Goal: Task Accomplishment & Management: Manage account settings

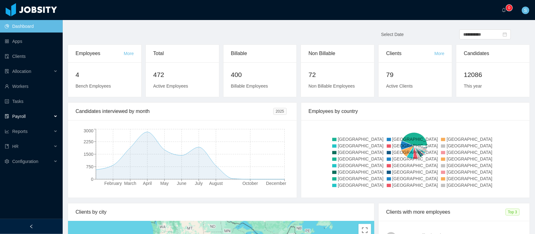
click at [41, 116] on div "Payroll" at bounding box center [31, 116] width 63 height 13
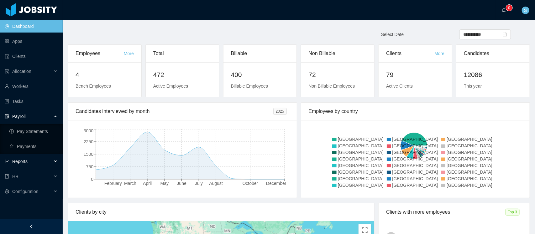
click at [32, 162] on div "Reports" at bounding box center [31, 161] width 63 height 13
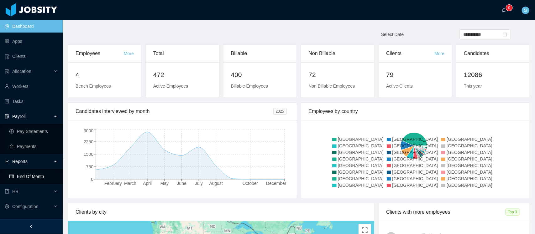
click at [28, 173] on link "End Of Month" at bounding box center [33, 176] width 48 height 13
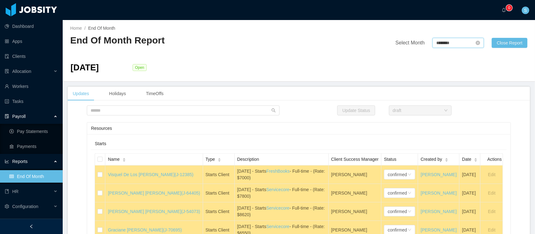
click at [464, 45] on input "********" at bounding box center [457, 43] width 51 height 10
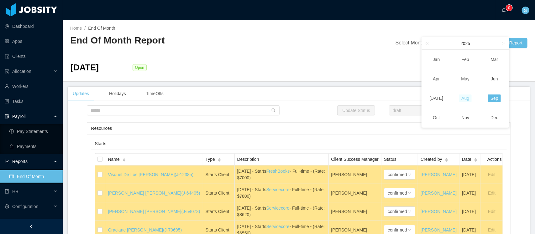
click at [465, 99] on link "Aug" at bounding box center [465, 99] width 13 height 8
type input "********"
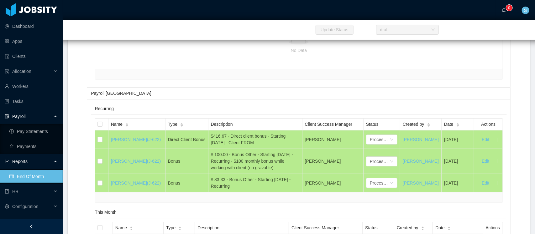
scroll to position [6228, 0]
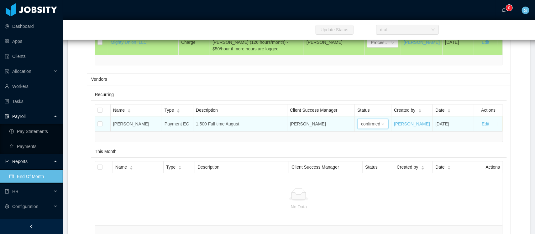
click at [377, 129] on div "confirmed" at bounding box center [372, 124] width 31 height 10
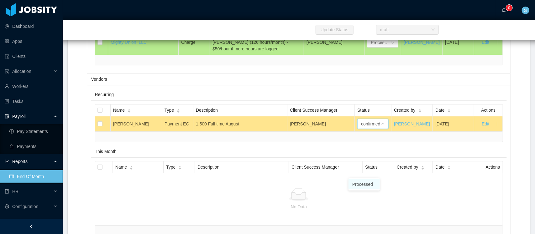
click at [369, 182] on li "Processed" at bounding box center [363, 185] width 31 height 10
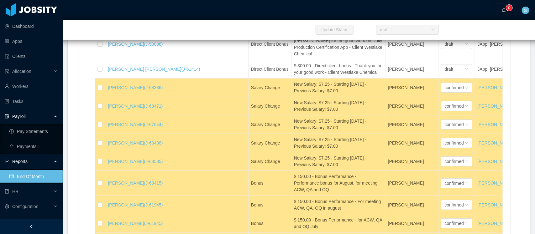
scroll to position [13867, 0]
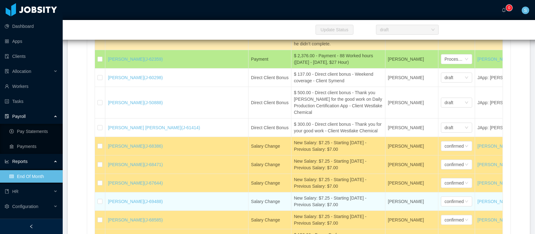
drag, startPoint x: 91, startPoint y: 138, endPoint x: 190, endPoint y: 200, distance: 116.5
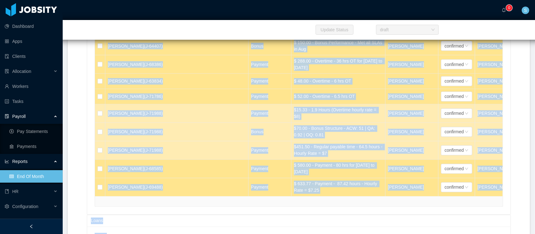
scroll to position [15456, 0]
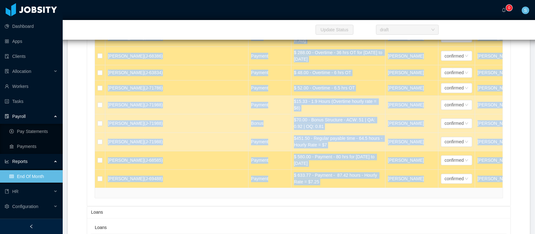
drag, startPoint x: 108, startPoint y: 137, endPoint x: 455, endPoint y: 174, distance: 348.9
copy tbody "[PERSON_NAME] (J-68386) Salary Change New Salary: $7.25 - Starting [DATE] - Pre…"
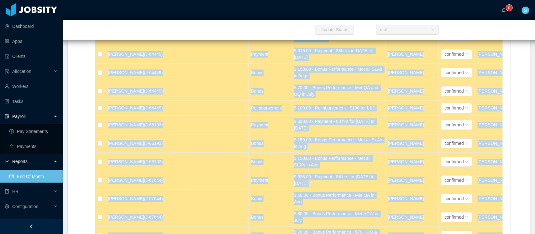
scroll to position [14555, 0]
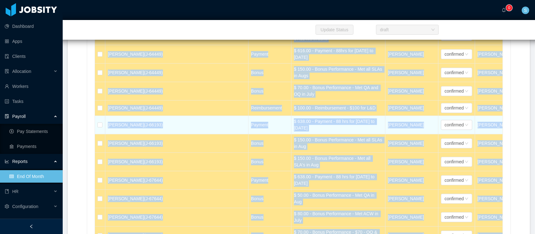
click at [180, 116] on td "[PERSON_NAME] (J-66193)" at bounding box center [176, 125] width 143 height 18
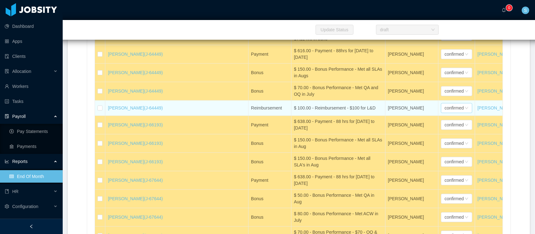
scroll to position [13047, 0]
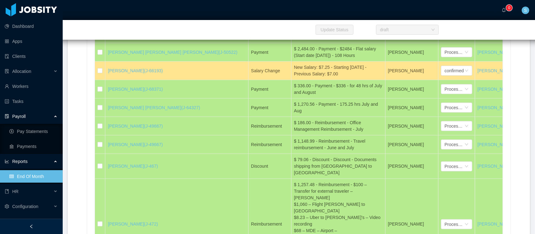
click at [31, 220] on div at bounding box center [31, 226] width 63 height 15
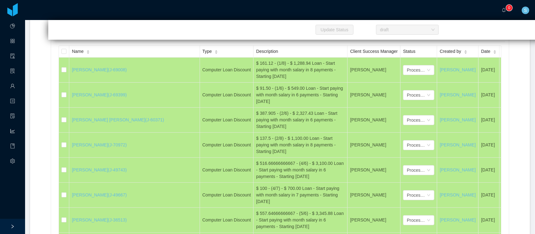
scroll to position [15846, 0]
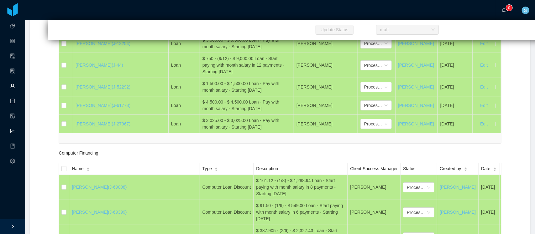
click at [15, 82] on link "Workers" at bounding box center [12, 86] width 5 height 13
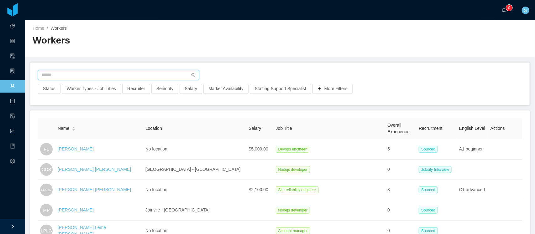
click at [138, 77] on input "text" at bounding box center [118, 75] width 161 height 10
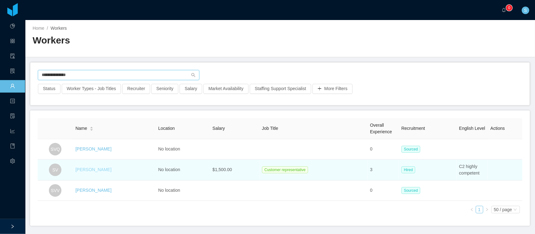
type input "**********"
click at [102, 170] on link "[PERSON_NAME]" at bounding box center [94, 169] width 36 height 5
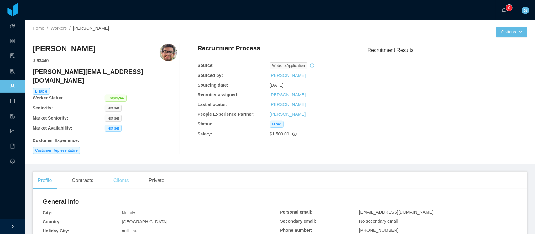
click at [123, 174] on div "Clients" at bounding box center [120, 181] width 25 height 18
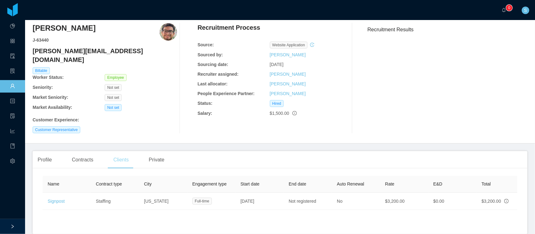
scroll to position [39, 0]
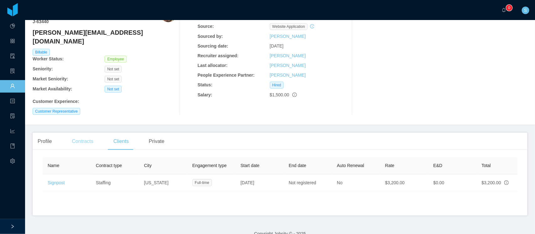
click at [85, 133] on div "Contracts" at bounding box center [82, 142] width 31 height 18
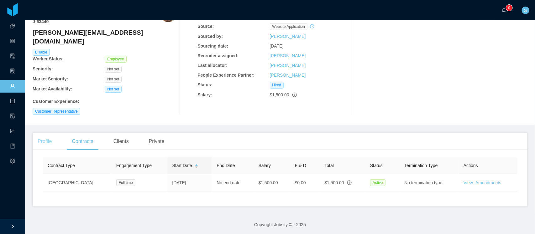
click at [47, 135] on div "Profile" at bounding box center [45, 142] width 24 height 18
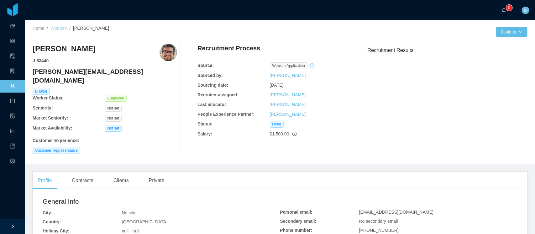
click at [57, 26] on link "Workers" at bounding box center [58, 28] width 16 height 5
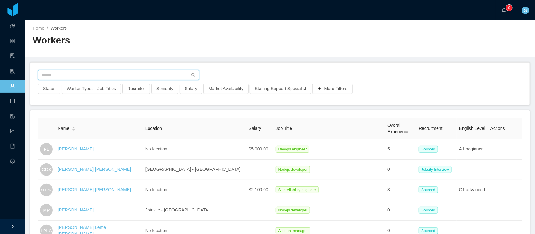
click at [136, 77] on input "text" at bounding box center [118, 75] width 161 height 10
type input "**********"
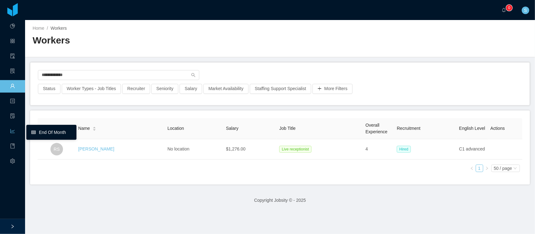
click at [37, 131] on link "End Of Month" at bounding box center [51, 132] width 40 height 13
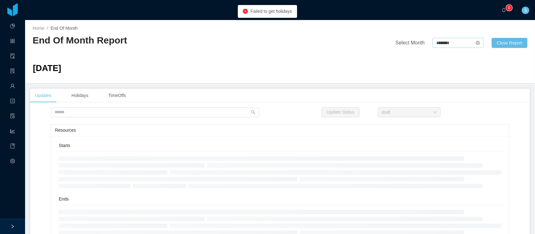
click at [488, 62] on div "[DATE]" at bounding box center [280, 69] width 503 height 17
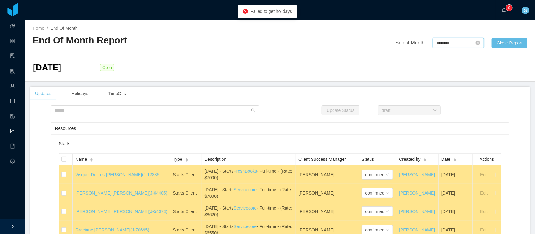
click at [447, 41] on input "********" at bounding box center [457, 43] width 51 height 10
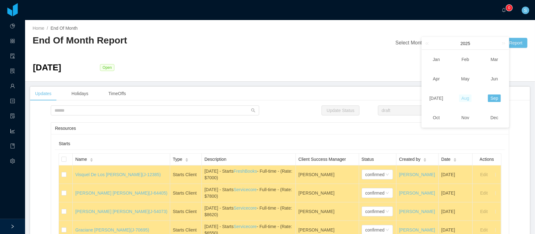
click at [467, 99] on link "Aug" at bounding box center [465, 99] width 13 height 8
type input "********"
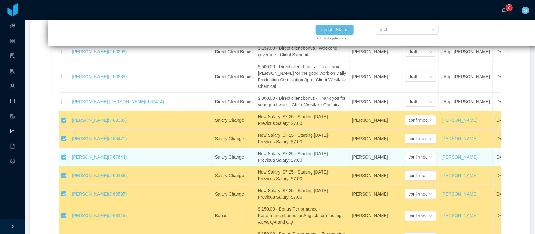
scroll to position [14052, 0]
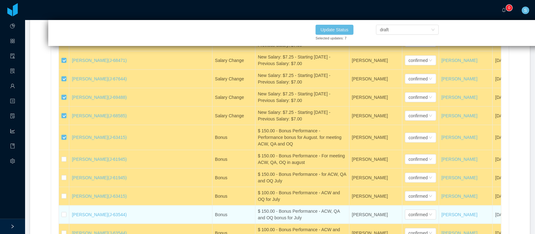
click at [66, 211] on td at bounding box center [64, 215] width 10 height 18
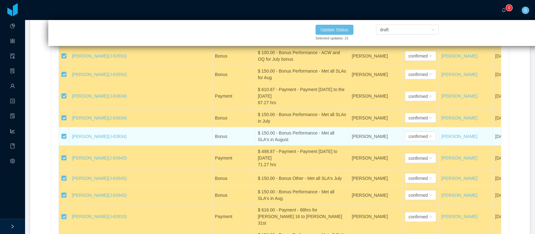
scroll to position [14365, 0]
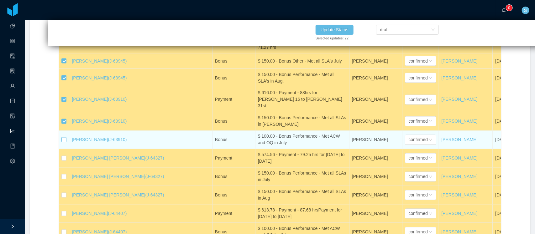
click at [65, 137] on label at bounding box center [63, 140] width 5 height 7
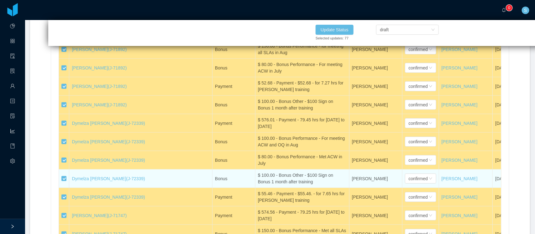
scroll to position [15383, 0]
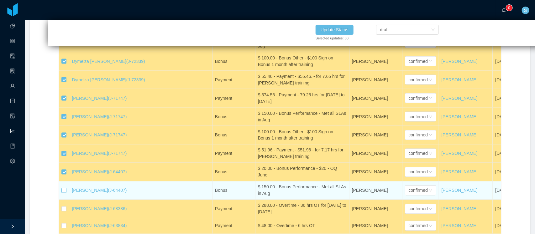
click at [63, 188] on label at bounding box center [63, 191] width 5 height 7
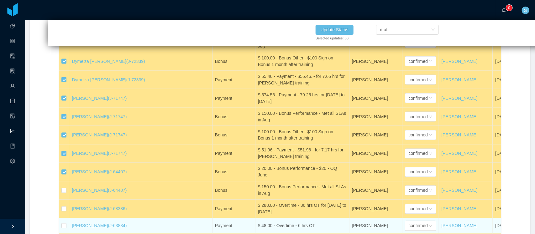
click at [65, 200] on td at bounding box center [64, 209] width 10 height 18
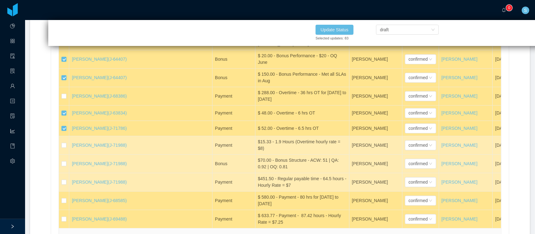
scroll to position [15540, 0]
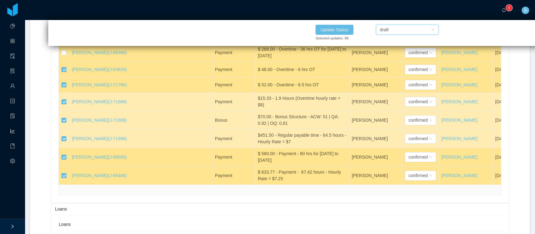
click at [394, 30] on div "draft" at bounding box center [405, 29] width 51 height 9
click at [393, 40] on li "Processed" at bounding box center [407, 42] width 63 height 10
click at [335, 28] on button "Update Status" at bounding box center [335, 30] width 38 height 10
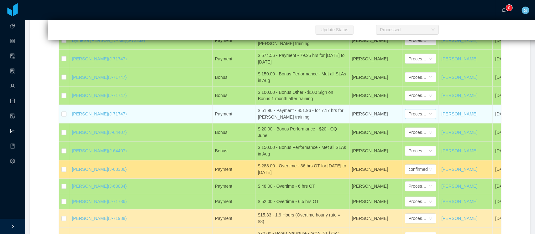
scroll to position [15423, 0]
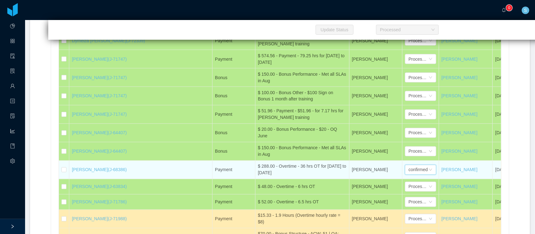
click at [409, 165] on div "confirmed" at bounding box center [418, 169] width 19 height 9
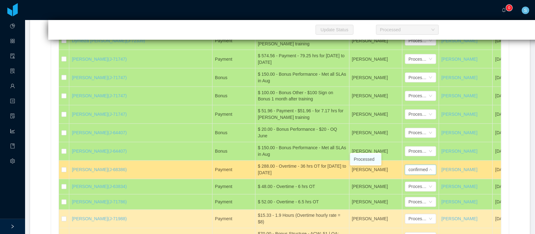
click at [364, 159] on li "Processed" at bounding box center [365, 159] width 31 height 10
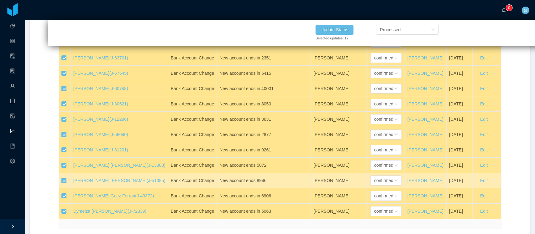
scroll to position [17023, 0]
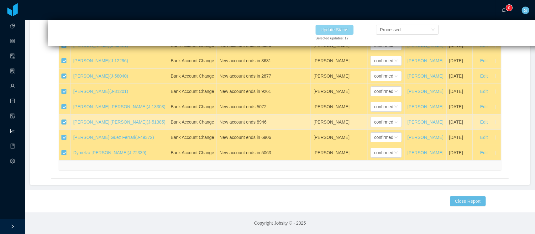
click at [346, 29] on button "Update Status" at bounding box center [335, 30] width 38 height 10
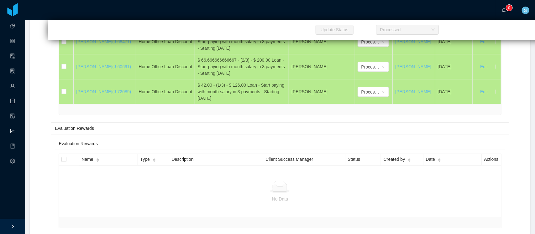
scroll to position [16396, 0]
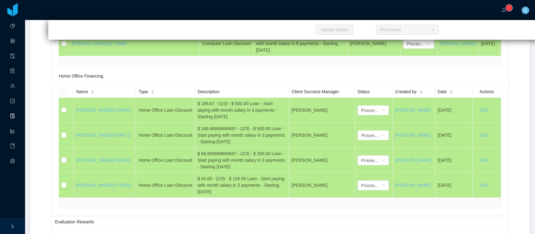
click at [13, 116] on icon "icon: file-protect" at bounding box center [12, 116] width 5 height 5
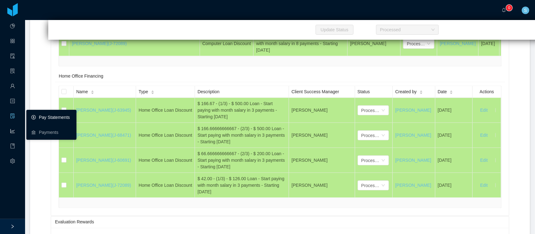
click at [54, 116] on link "Pay Statements" at bounding box center [51, 117] width 40 height 13
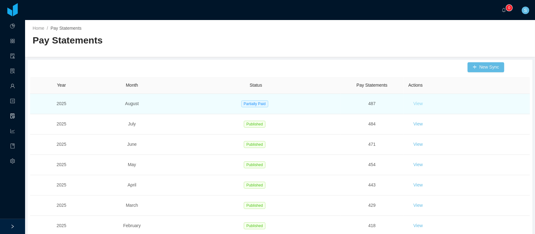
click at [412, 102] on button "View" at bounding box center [417, 104] width 19 height 10
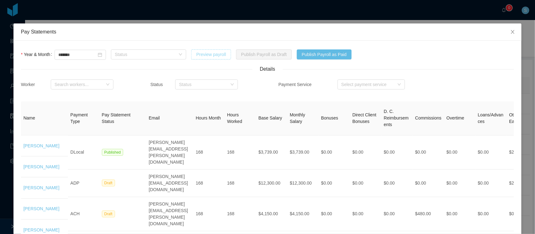
click at [219, 55] on button "Preview payroll" at bounding box center [211, 55] width 40 height 10
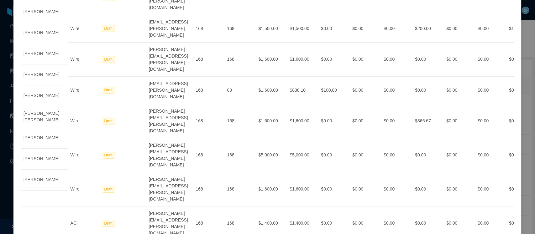
scroll to position [1000, 0]
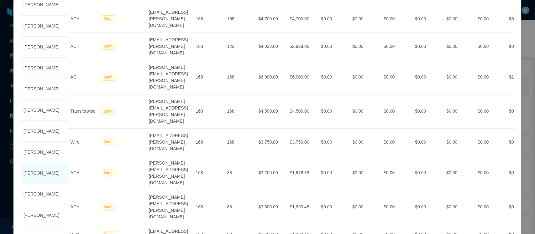
scroll to position [789, 0]
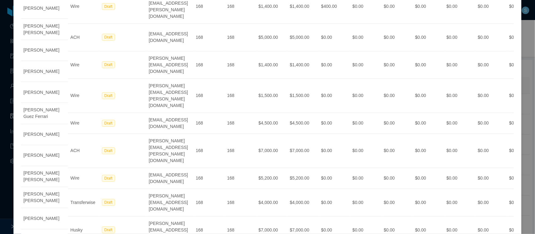
scroll to position [1000, 0]
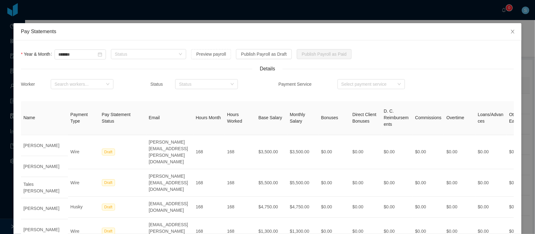
scroll to position [0, 0]
click at [282, 54] on button "Publish Payroll as Draft" at bounding box center [264, 55] width 56 height 10
click at [317, 82] on button "OK" at bounding box center [317, 83] width 11 height 8
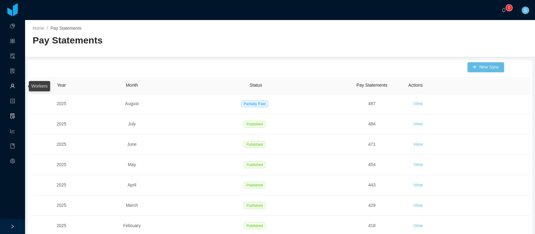
click at [11, 84] on link "Workers" at bounding box center [12, 86] width 5 height 13
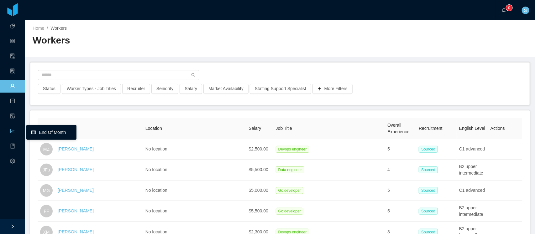
click at [50, 135] on link "End Of Month" at bounding box center [51, 132] width 40 height 13
click at [60, 133] on link "End Of Month" at bounding box center [51, 132] width 40 height 13
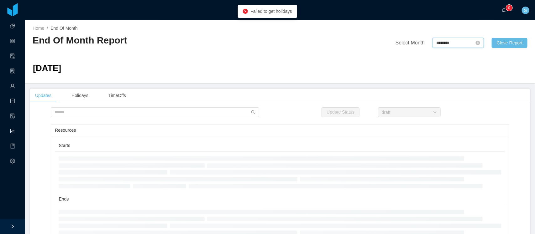
click at [454, 44] on input "********" at bounding box center [457, 43] width 51 height 10
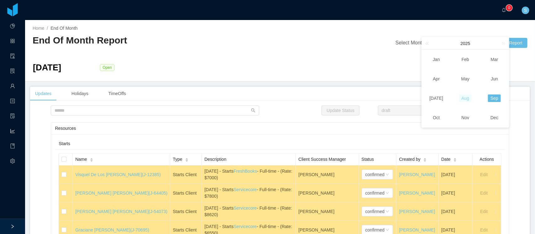
click at [468, 98] on link "Aug" at bounding box center [465, 99] width 13 height 8
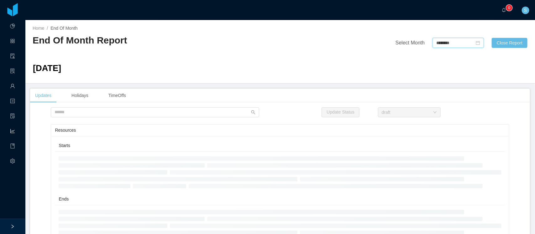
type input "********"
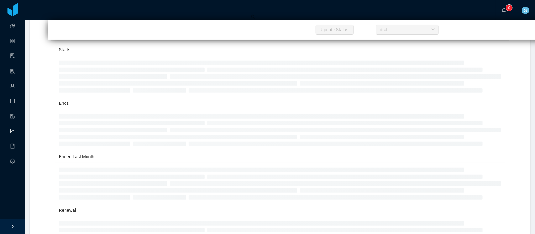
scroll to position [39, 0]
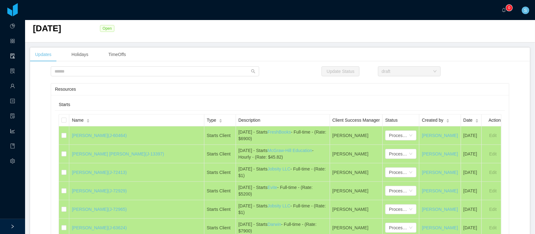
click at [15, 61] on link "Clients" at bounding box center [12, 56] width 5 height 13
